Goal: Information Seeking & Learning: Learn about a topic

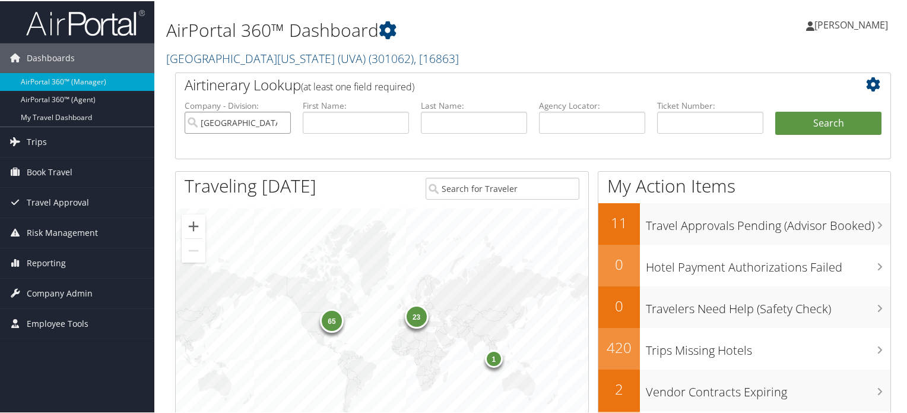
click at [280, 126] on input "[GEOGRAPHIC_DATA][US_STATE] (UVA)" at bounding box center [238, 121] width 106 height 22
click at [62, 294] on span "Company Admin" at bounding box center [60, 292] width 66 height 30
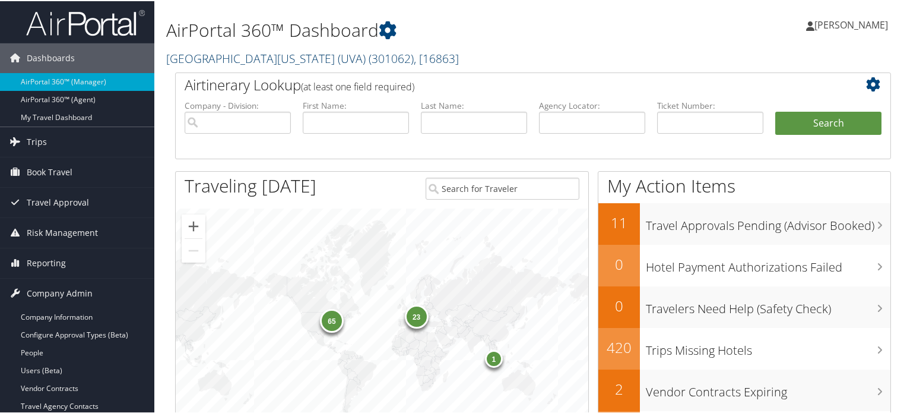
click at [369, 50] on span "( 301062 )" at bounding box center [391, 57] width 45 height 16
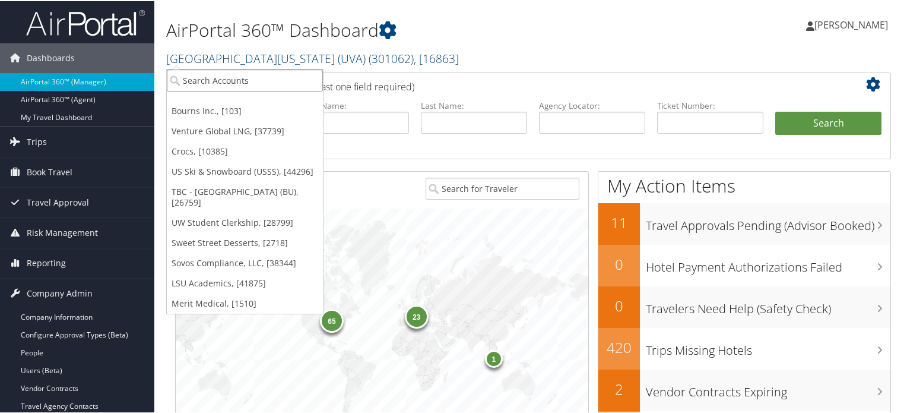
click at [261, 80] on input "search" at bounding box center [245, 79] width 156 height 22
paste input "Utah Jazz Basketball"
type input "Utah Jazz Basketball"
click at [280, 81] on input "Utah Jazz Basketball" at bounding box center [245, 79] width 156 height 22
paste input "Utah Jazz Basketball"
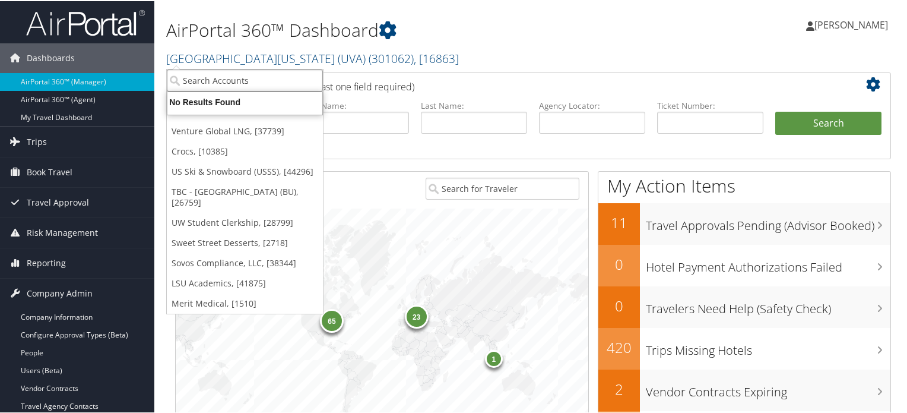
type input "Utah Jazz Basketball"
click at [218, 80] on input "Utah Jazz Basketball" at bounding box center [245, 79] width 156 height 22
click at [253, 83] on input "search" at bounding box center [245, 79] width 156 height 22
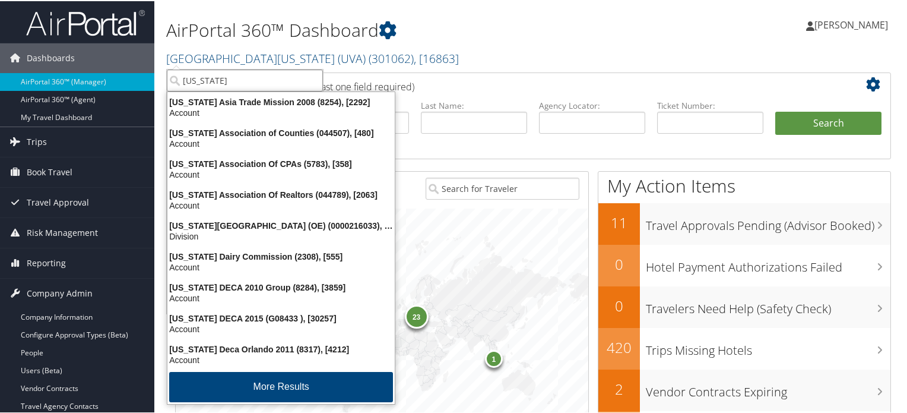
type input "utah"
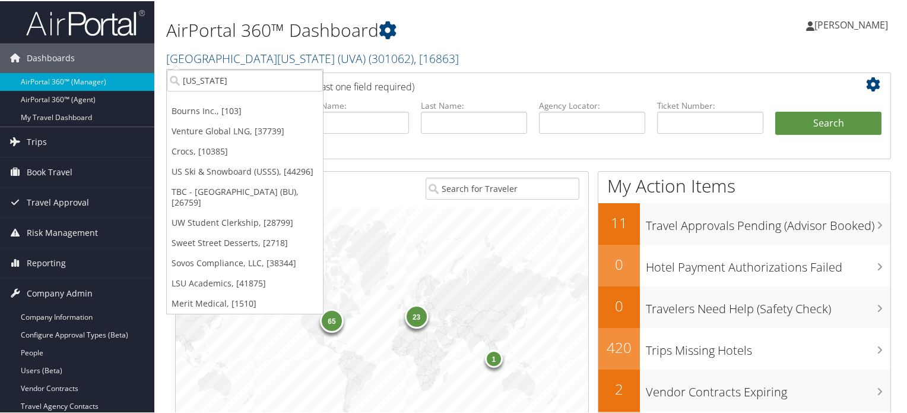
click at [446, 210] on div "65 23 1" at bounding box center [382, 333] width 413 height 252
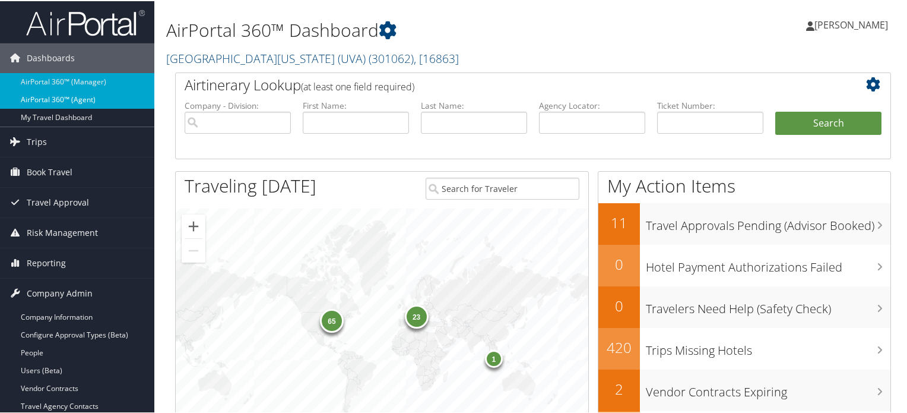
click at [87, 97] on link "AirPortal 360™ (Agent)" at bounding box center [77, 99] width 154 height 18
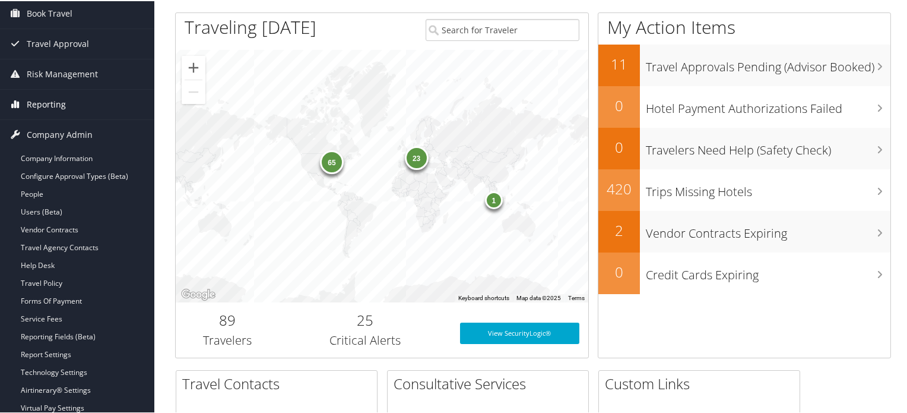
scroll to position [178, 0]
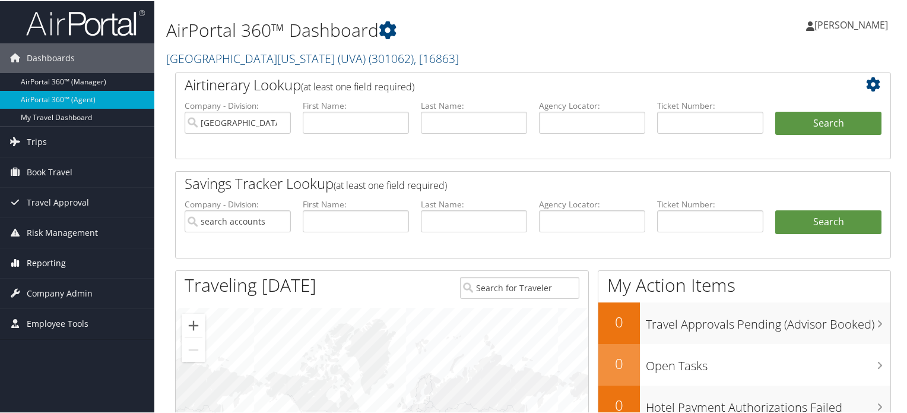
scroll to position [59, 0]
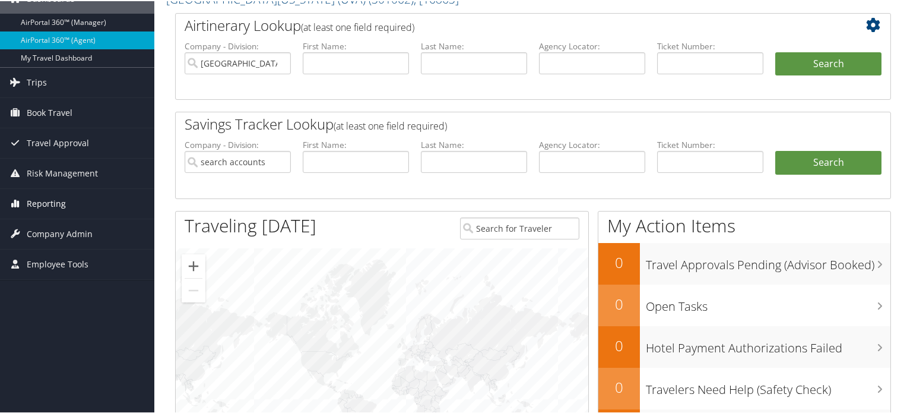
click at [66, 258] on span "Employee Tools" at bounding box center [58, 263] width 62 height 30
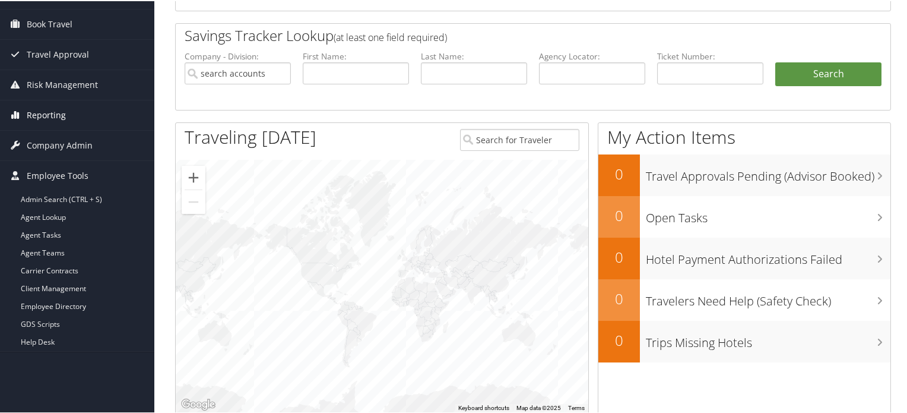
scroll to position [178, 0]
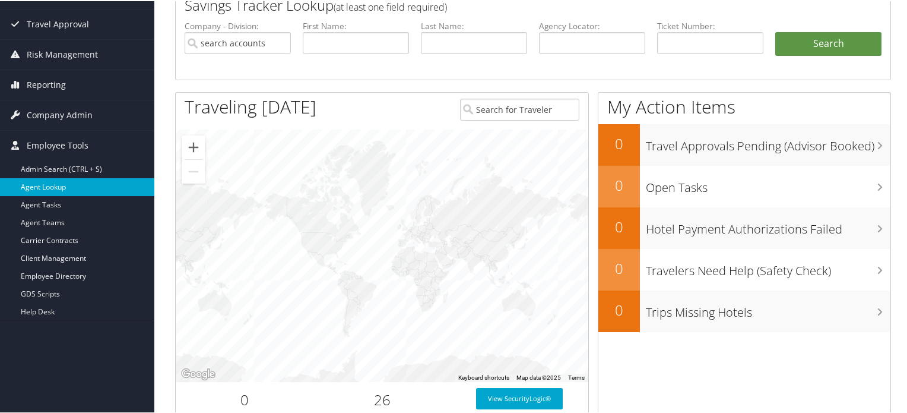
click at [77, 186] on link "Agent Lookup" at bounding box center [77, 186] width 154 height 18
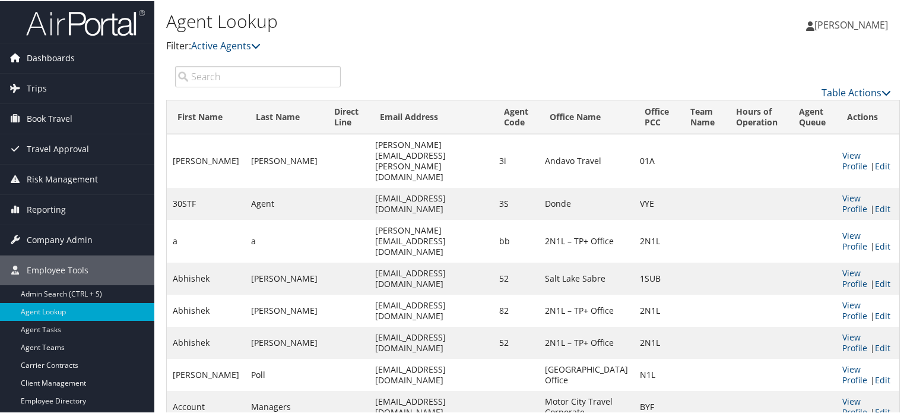
click at [59, 59] on span "Dashboards" at bounding box center [51, 57] width 48 height 30
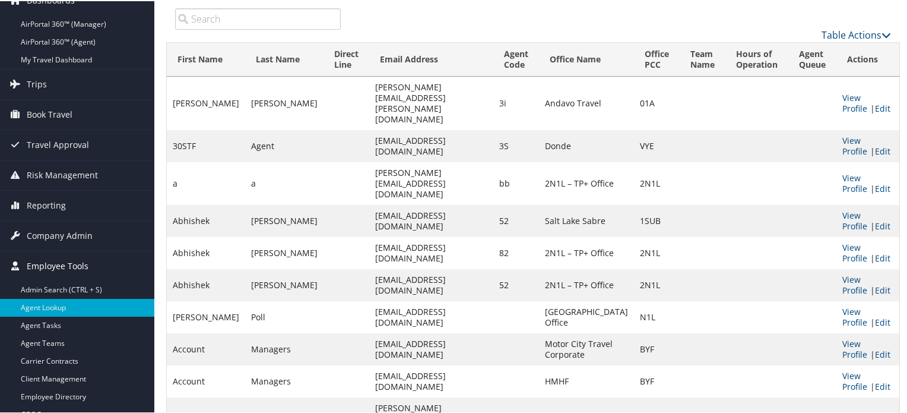
scroll to position [119, 0]
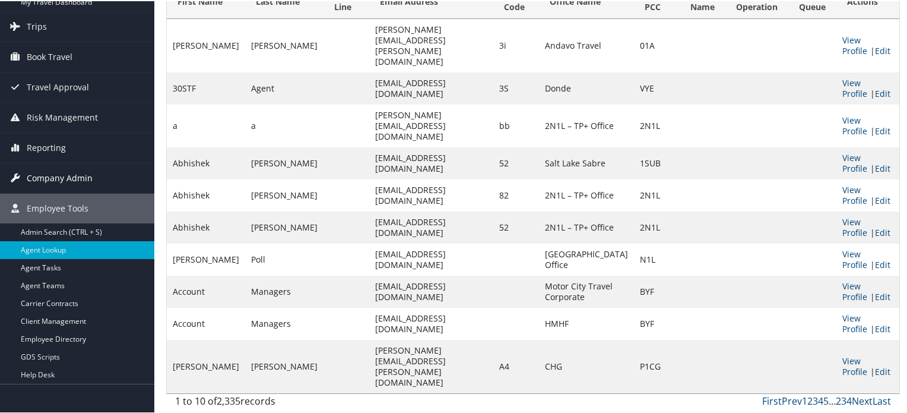
click at [69, 167] on span "Company Admin" at bounding box center [60, 177] width 66 height 30
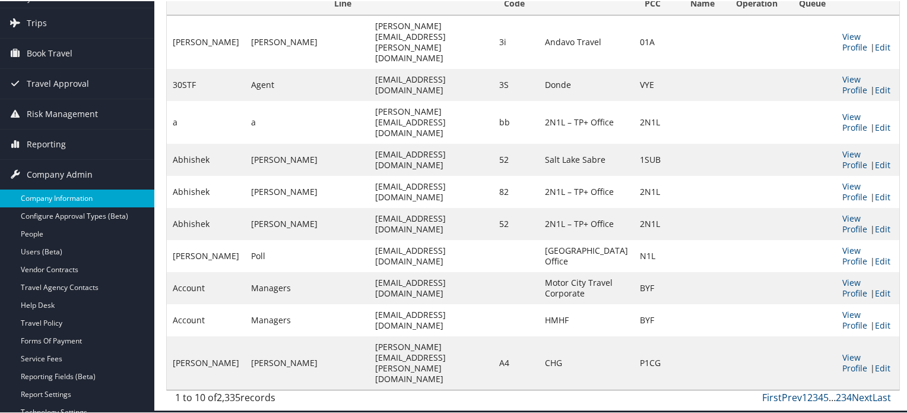
click at [80, 200] on link "Company Information" at bounding box center [77, 197] width 154 height 18
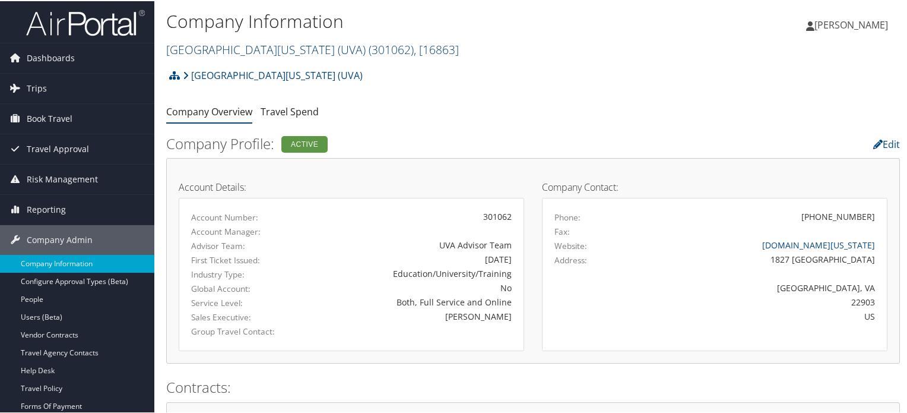
click at [369, 49] on span "( 301062 )" at bounding box center [391, 48] width 45 height 16
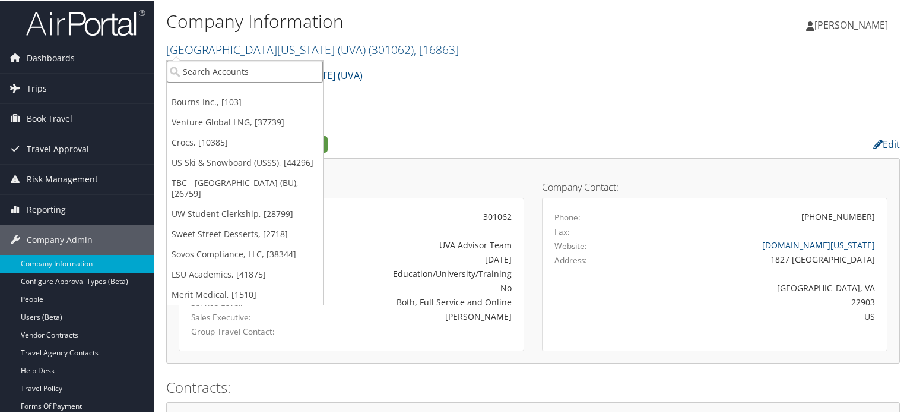
click at [277, 70] on input "search" at bounding box center [245, 70] width 156 height 22
type input "smith"
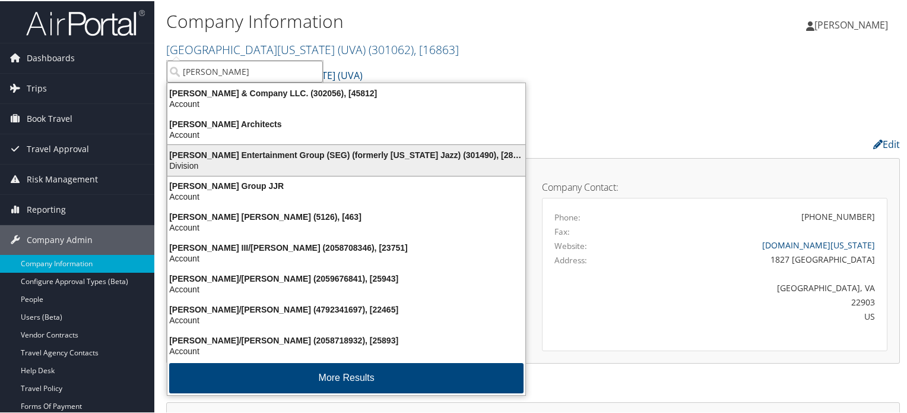
click at [262, 150] on div "Smith Entertainment Group (SEG) (formerly Utah Jazz) (301490), [28775]" at bounding box center [346, 153] width 372 height 11
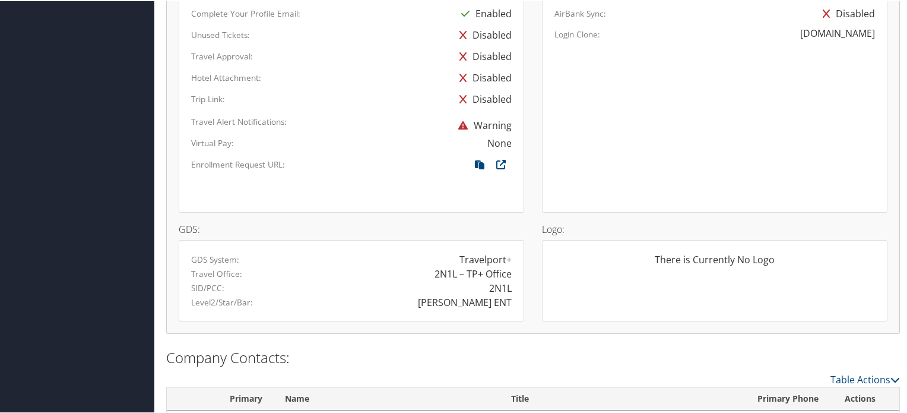
scroll to position [712, 0]
click at [475, 298] on div "SMITH ENT" at bounding box center [465, 298] width 94 height 14
drag, startPoint x: 475, startPoint y: 298, endPoint x: 491, endPoint y: 298, distance: 16.6
click at [491, 298] on div "SMITH ENT" at bounding box center [465, 298] width 94 height 14
copy div "SMITH ENT"
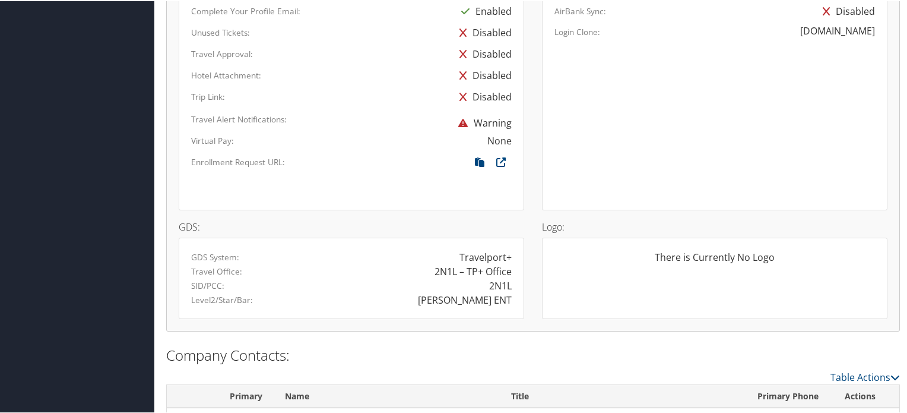
click at [398, 284] on div "2N1L" at bounding box center [435, 284] width 169 height 14
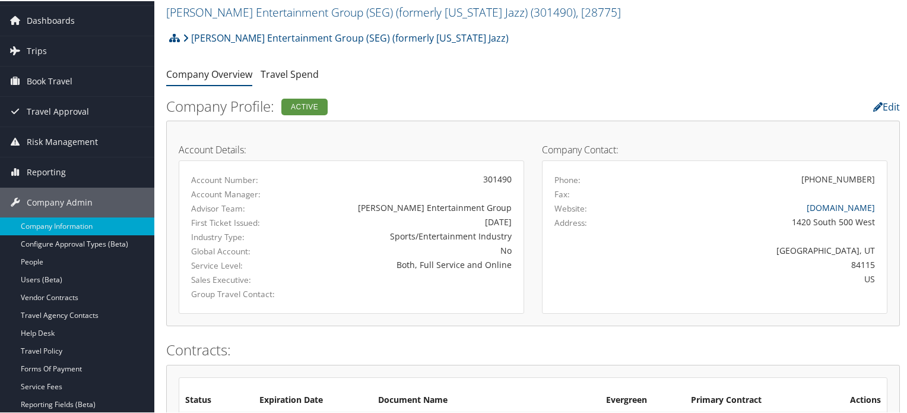
scroll to position [0, 0]
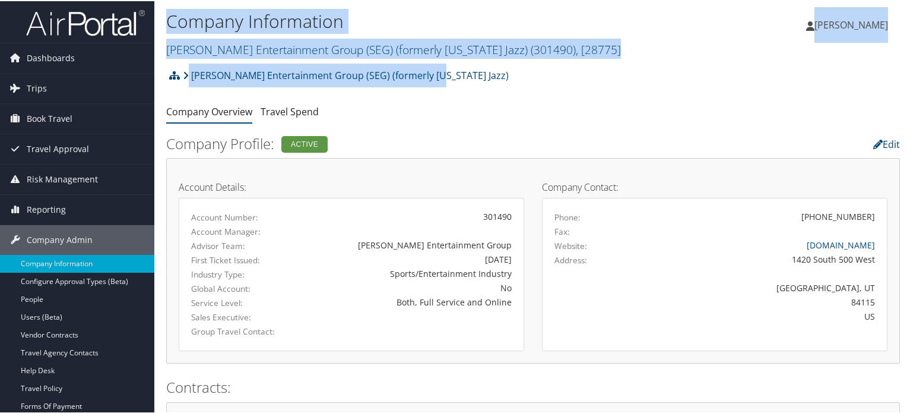
drag, startPoint x: 497, startPoint y: 68, endPoint x: 170, endPoint y: 21, distance: 331.1
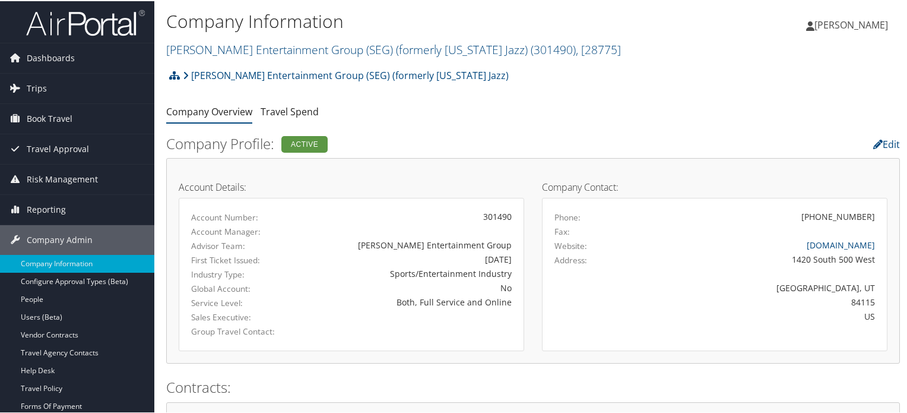
click at [514, 112] on ul "Company Overview Travel Spend" at bounding box center [533, 110] width 734 height 21
click at [496, 87] on div "Smith Entertainment Group (SEG) (formerly Utah Jazz) Account Structure Smith En…" at bounding box center [533, 78] width 734 height 32
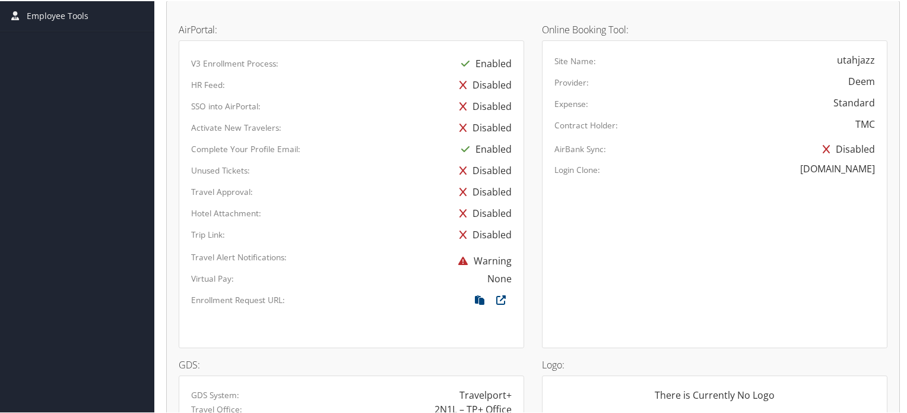
scroll to position [594, 0]
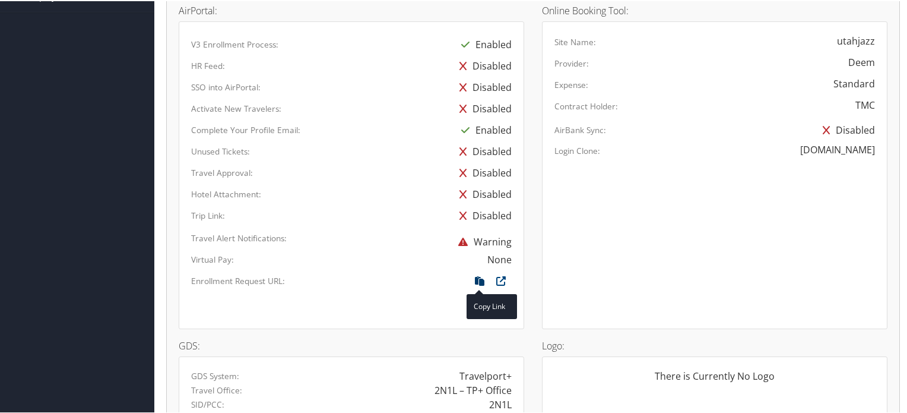
click at [475, 275] on icon at bounding box center [479, 282] width 21 height 15
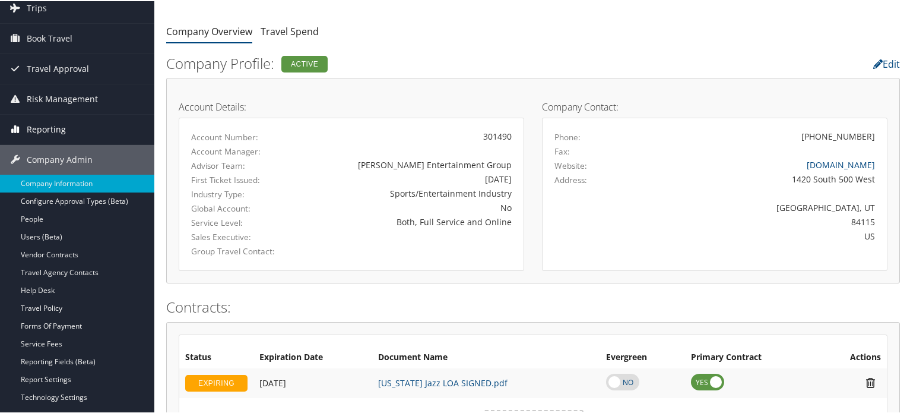
scroll to position [59, 0]
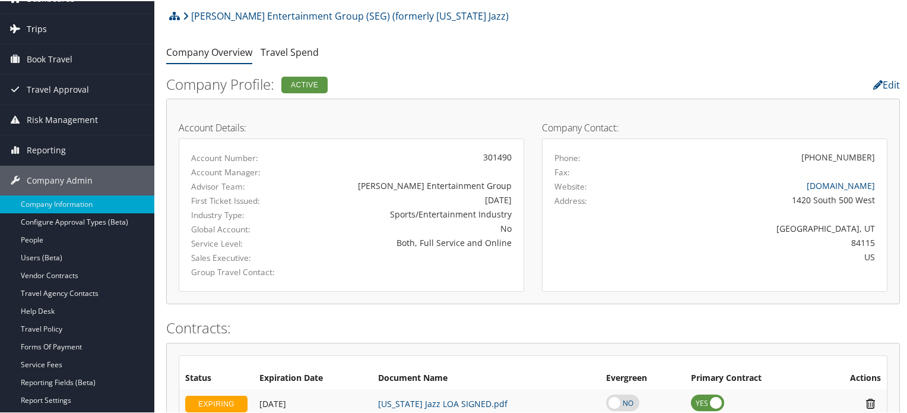
click at [74, 30] on link "Trips" at bounding box center [77, 28] width 154 height 30
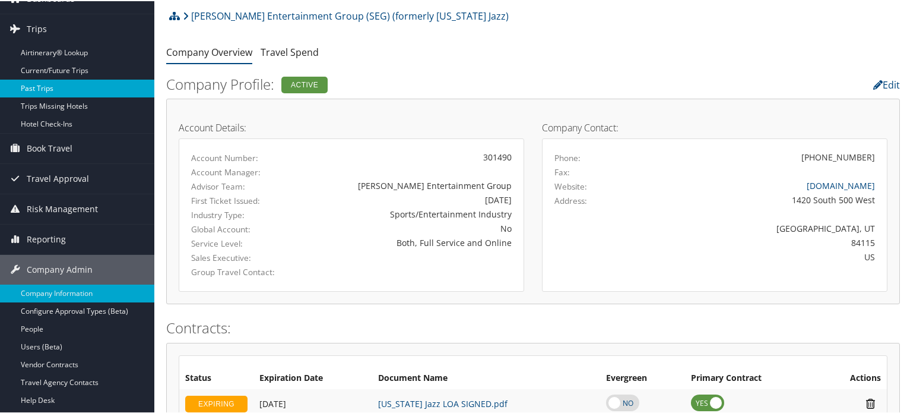
click at [66, 83] on link "Past Trips" at bounding box center [77, 87] width 154 height 18
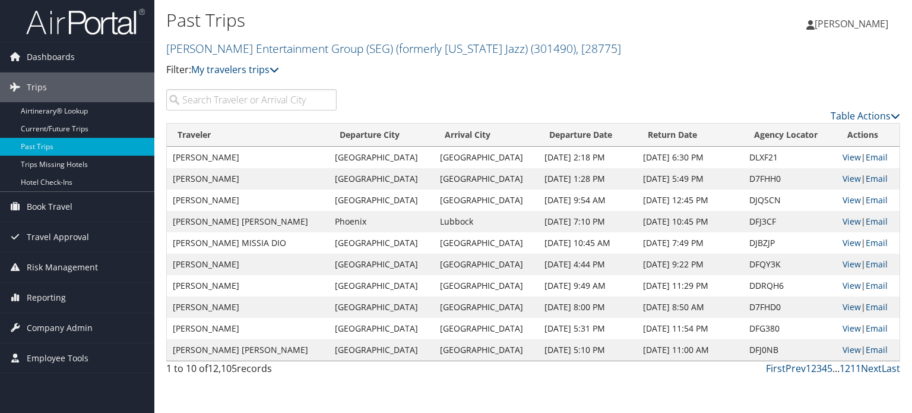
click at [235, 97] on input "search" at bounding box center [251, 99] width 170 height 21
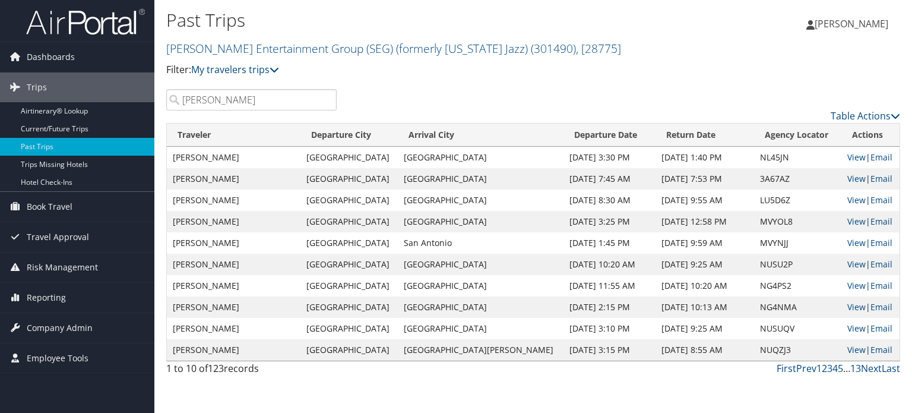
type input "[PERSON_NAME]"
drag, startPoint x: 588, startPoint y: 157, endPoint x: 486, endPoint y: 156, distance: 102.1
click at [486, 156] on tr "[PERSON_NAME] [GEOGRAPHIC_DATA] [DATE] 3:30 PM [DATE] 1:40 PM NL45JN View | Ema…" at bounding box center [533, 157] width 732 height 21
click at [529, 90] on div "Table Actions" at bounding box center [627, 106] width 564 height 34
click at [580, 107] on div "Table Actions" at bounding box center [627, 106] width 564 height 34
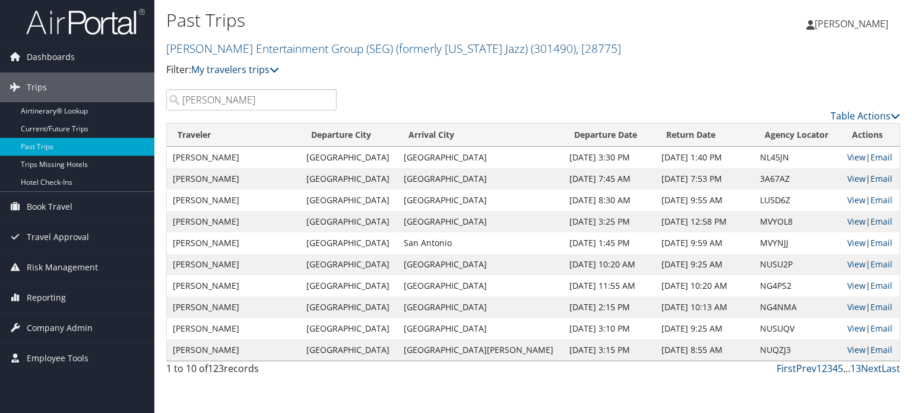
click at [754, 158] on td "NL45JN" at bounding box center [797, 157] width 87 height 21
copy td "NL45JN"
click at [754, 156] on td "NL45JN" at bounding box center [797, 157] width 87 height 21
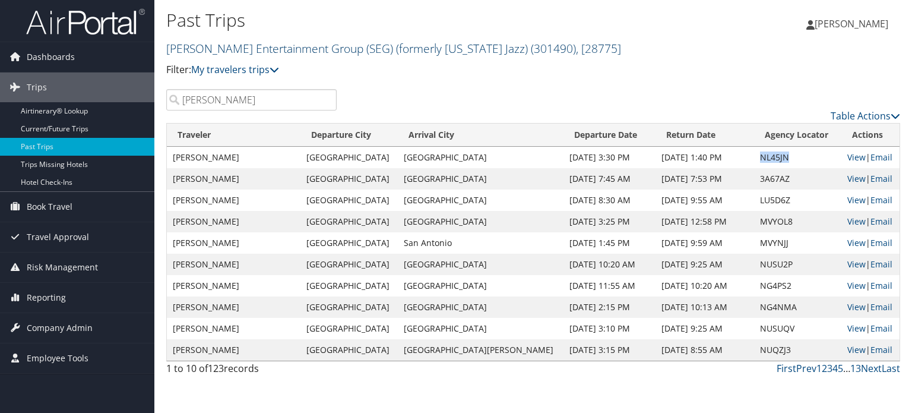
drag, startPoint x: 579, startPoint y: 47, endPoint x: 167, endPoint y: 46, distance: 412.5
click at [167, 46] on h2 "[PERSON_NAME] Entertainment Group (SEG) (formerly [US_STATE] Jazz) ( 301490 ) ,…" at bounding box center [410, 47] width 489 height 20
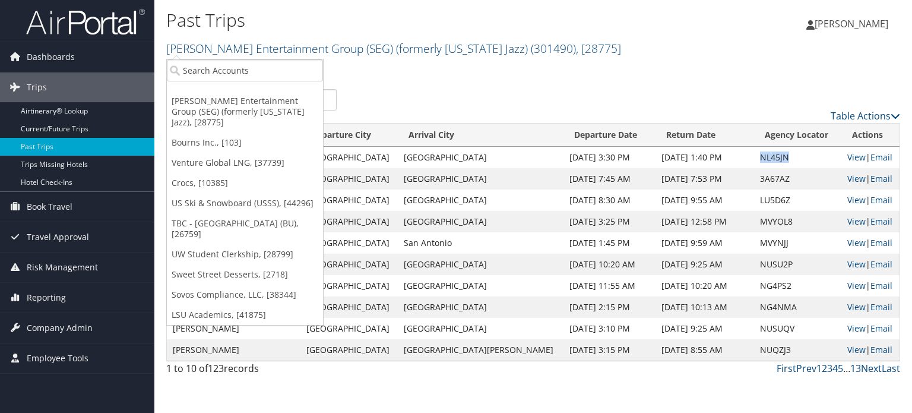
click at [603, 37] on h2 "[PERSON_NAME] Entertainment Group (SEG) (formerly [US_STATE] Jazz) ( 301490 ) ,…" at bounding box center [410, 47] width 489 height 20
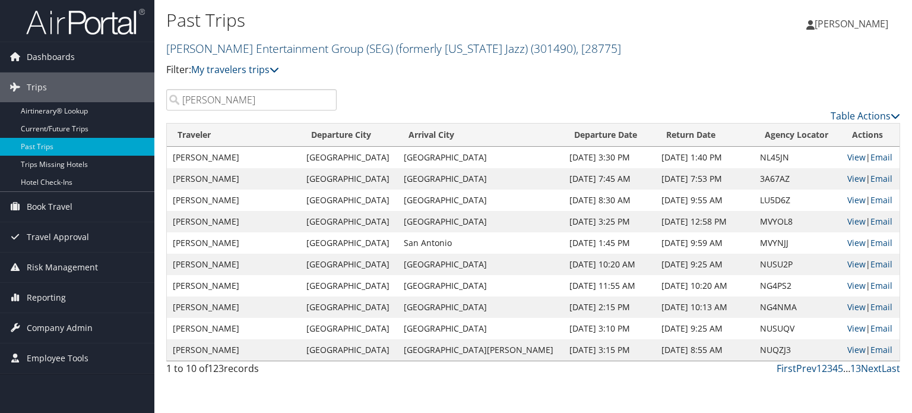
click at [362, 47] on link "[PERSON_NAME] Entertainment Group (SEG) (formerly [US_STATE] Jazz) ( 301490 ) ,…" at bounding box center [393, 48] width 455 height 16
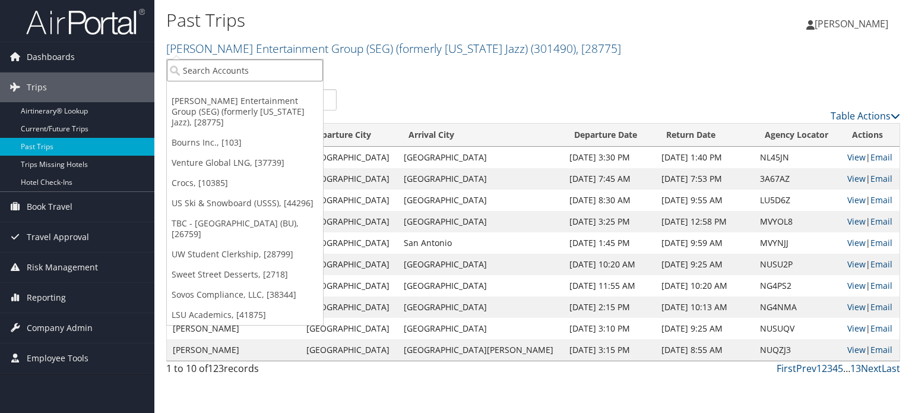
click at [253, 72] on input "search" at bounding box center [245, 70] width 156 height 22
type input "state of co"
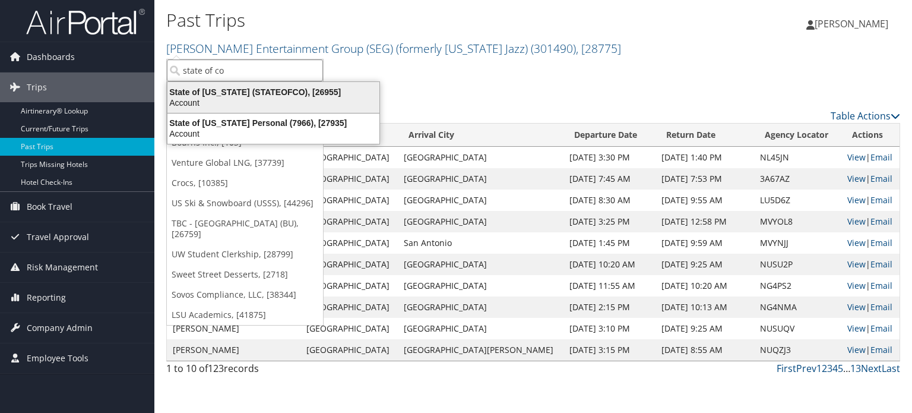
click at [247, 101] on div "Account" at bounding box center [273, 102] width 226 height 11
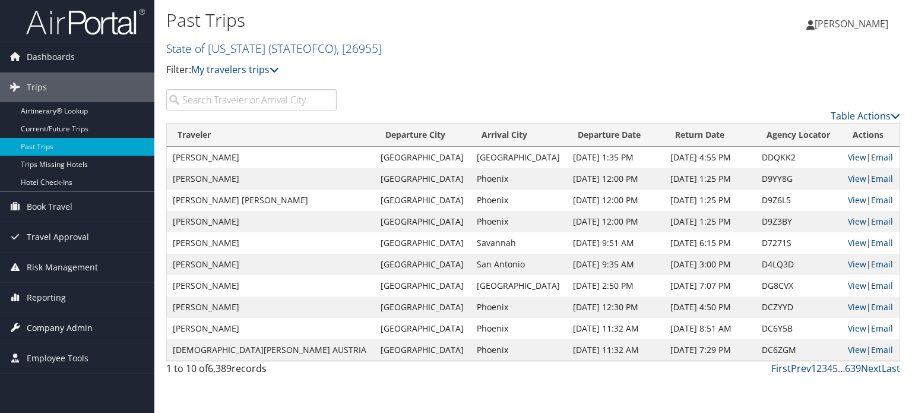
click at [68, 325] on span "Company Admin" at bounding box center [60, 328] width 66 height 30
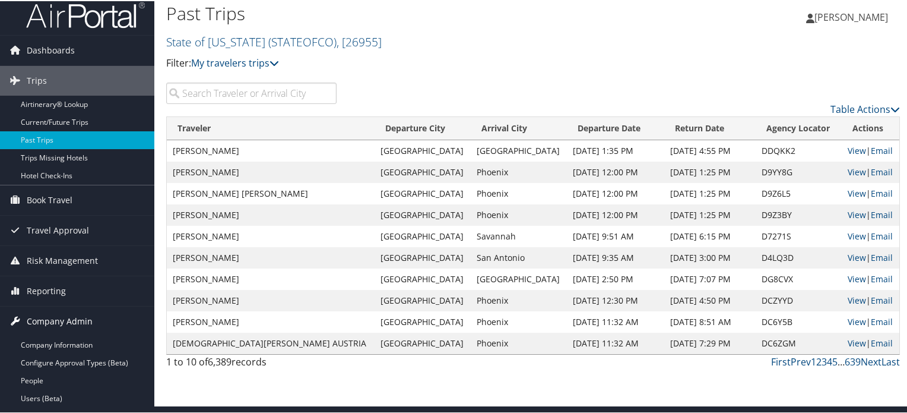
scroll to position [178, 0]
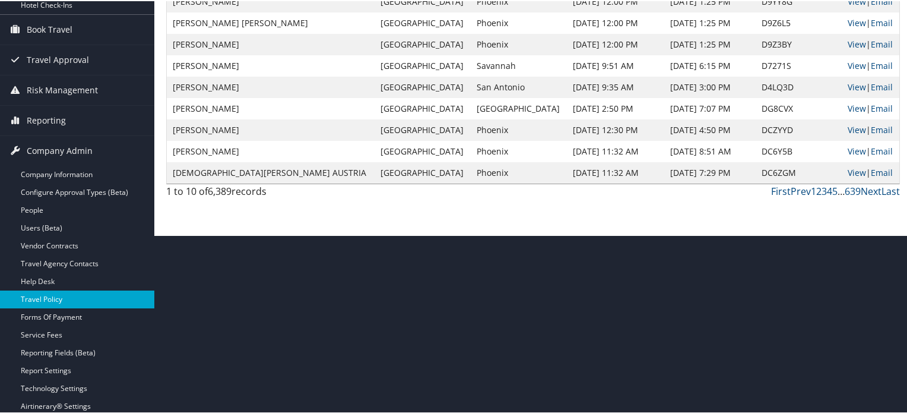
click at [72, 296] on link "Travel Policy" at bounding box center [77, 298] width 154 height 18
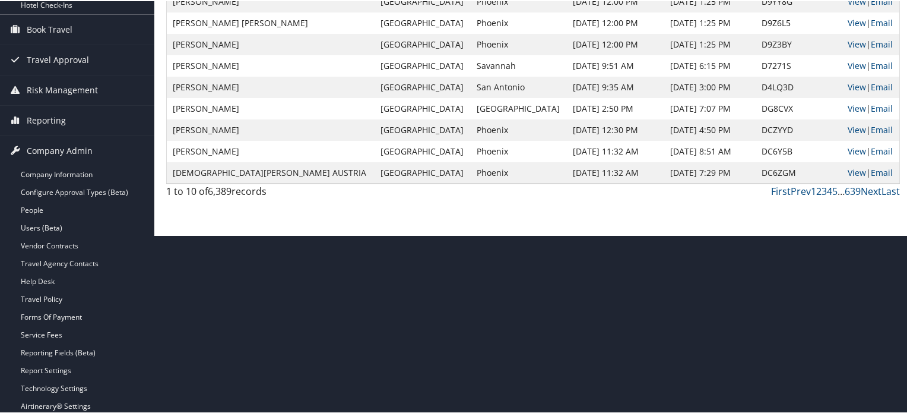
scroll to position [115, 0]
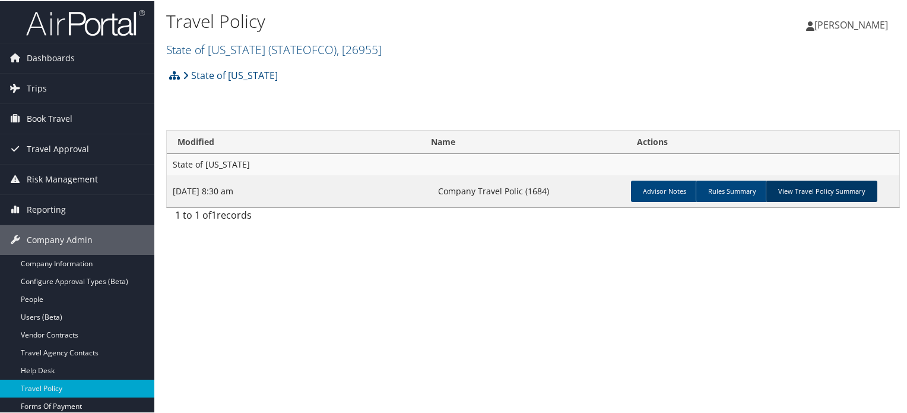
click at [826, 189] on link "View Travel Policy Summary" at bounding box center [822, 189] width 112 height 21
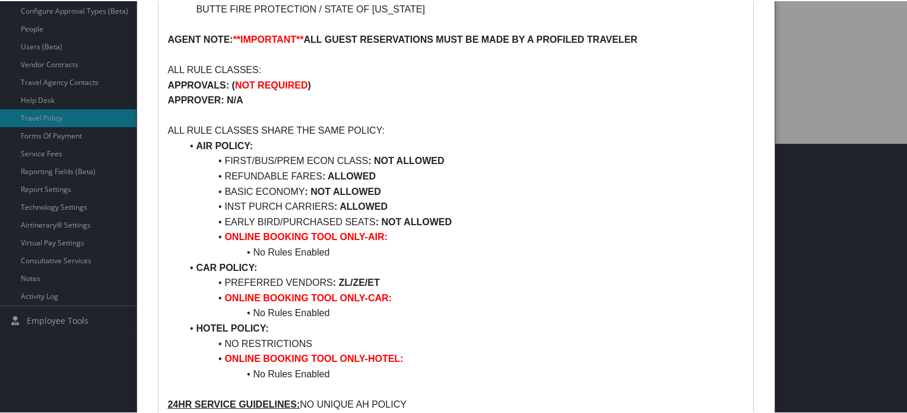
scroll to position [297, 0]
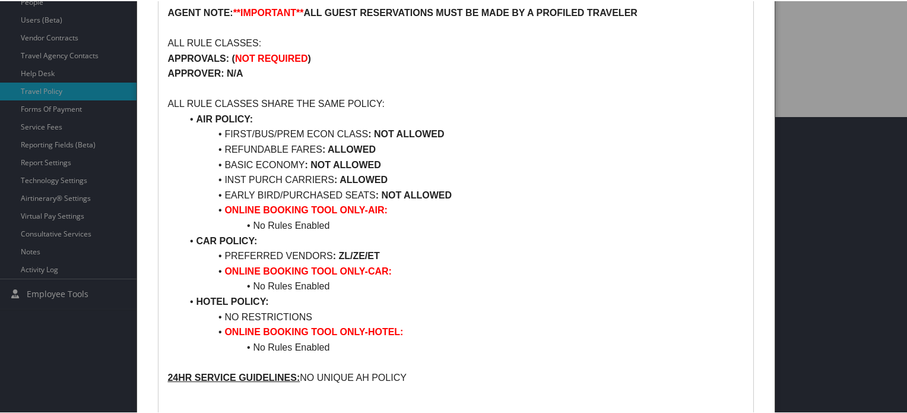
click at [236, 177] on li "INST PURCH CARRIERS : ALLOWED" at bounding box center [463, 178] width 562 height 15
drag, startPoint x: 236, startPoint y: 177, endPoint x: 397, endPoint y: 177, distance: 160.9
click at [397, 177] on li "INST PURCH CARRIERS : ALLOWED" at bounding box center [463, 178] width 562 height 15
click at [503, 182] on li "INST PURCH CARRIERS : ALLOWED" at bounding box center [463, 178] width 562 height 15
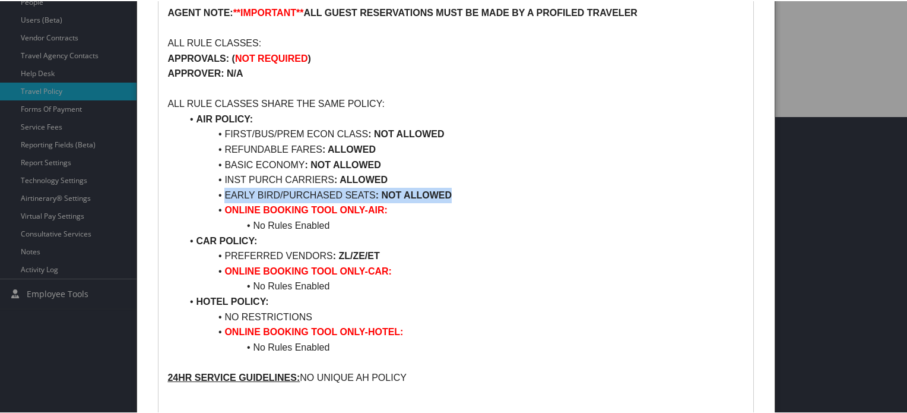
drag, startPoint x: 471, startPoint y: 196, endPoint x: 170, endPoint y: 193, distance: 301.0
click at [170, 193] on ul "AIR POLICY: FIRST/BUS/PREM ECON CLASS : NOT ALLOWED REFUNDABLE FARES : ALLOWED …" at bounding box center [455, 231] width 576 height 243
click at [508, 196] on li "EARLY BIRD/PURCHASED SEATS : NOT ALLOWED" at bounding box center [463, 193] width 562 height 15
